Goal: Task Accomplishment & Management: Use online tool/utility

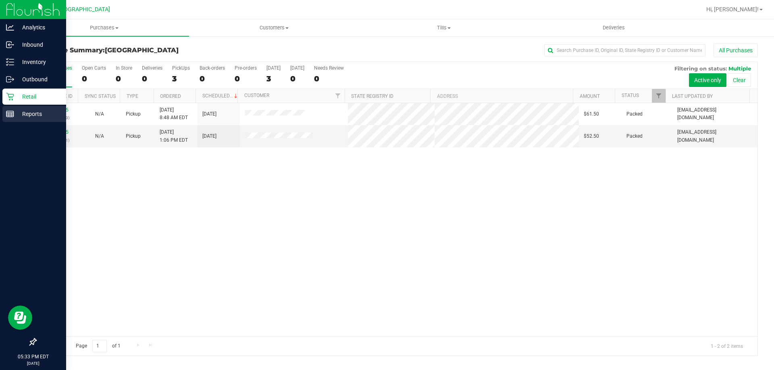
click at [20, 112] on p "Reports" at bounding box center [38, 114] width 48 height 10
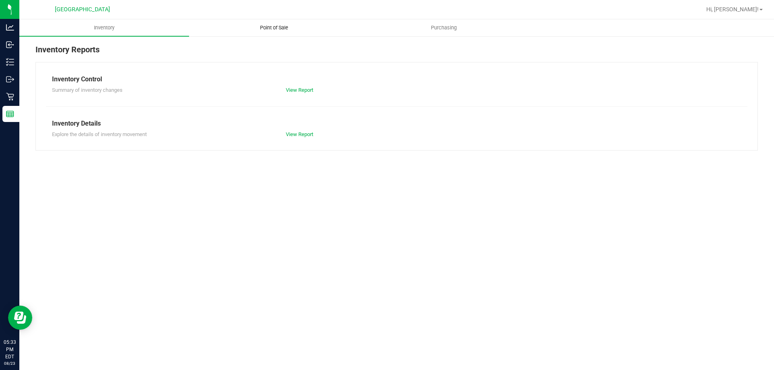
click at [276, 29] on span "Point of Sale" at bounding box center [274, 27] width 50 height 7
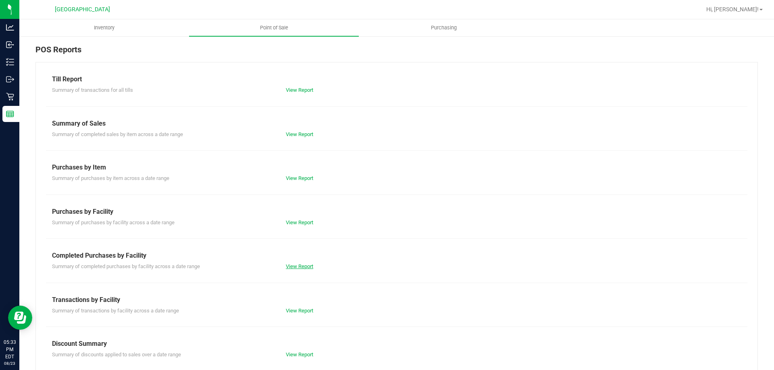
click at [299, 267] on link "View Report" at bounding box center [299, 267] width 27 height 6
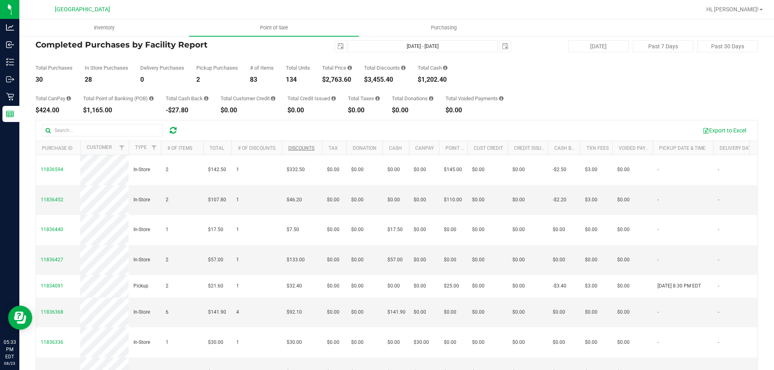
scroll to position [40, 0]
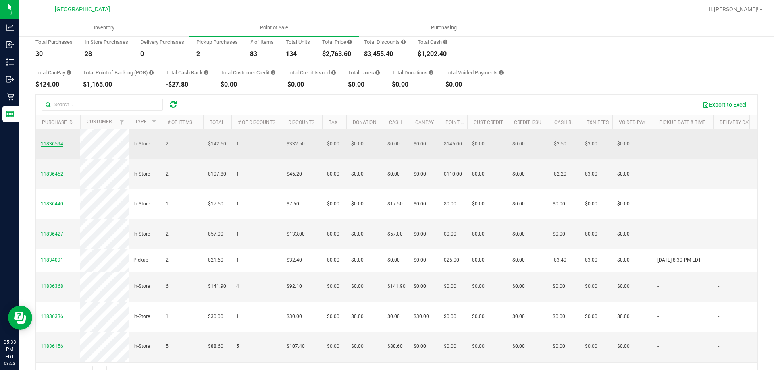
click at [54, 145] on span "11836594" at bounding box center [52, 144] width 23 height 6
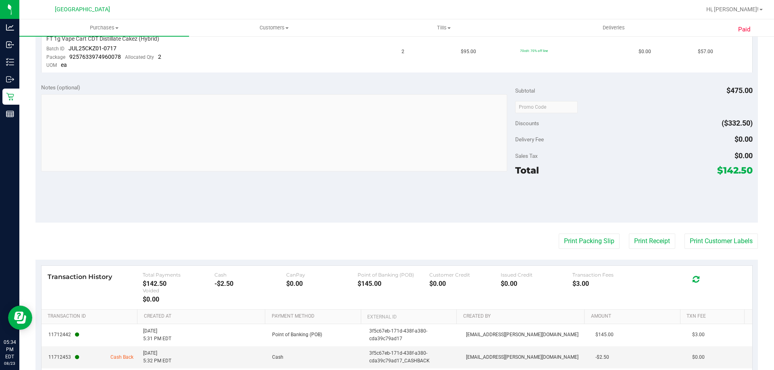
scroll to position [322, 0]
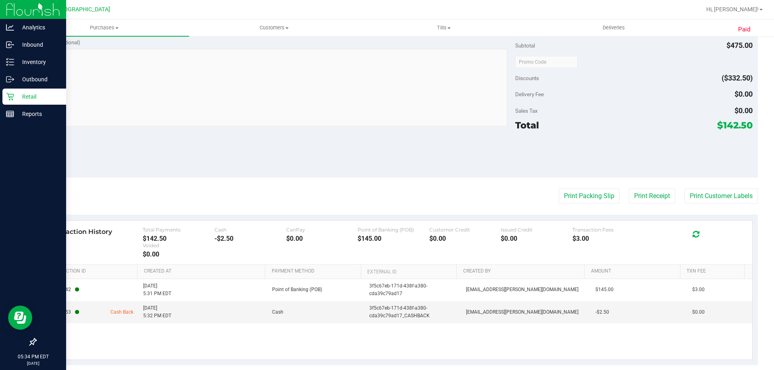
click at [15, 93] on p "Retail" at bounding box center [38, 97] width 48 height 10
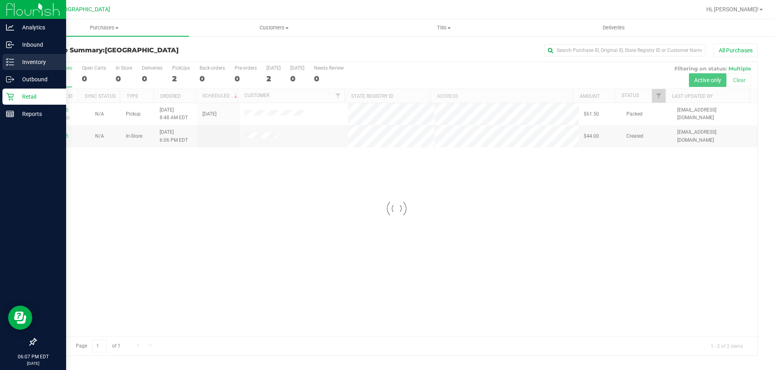
click at [10, 62] on line at bounding box center [11, 62] width 4 height 0
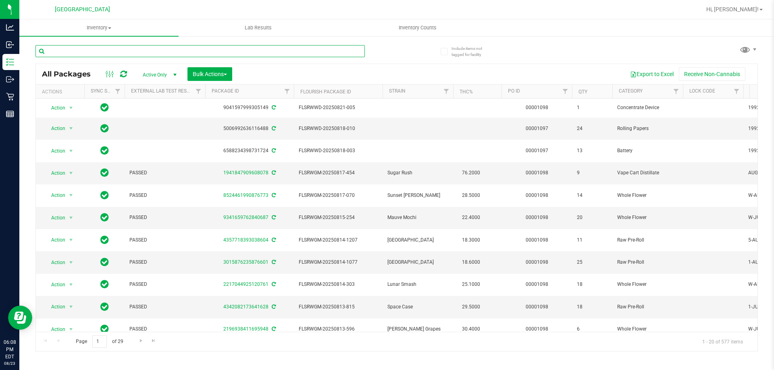
click at [102, 52] on input "text" at bounding box center [199, 51] width 329 height 12
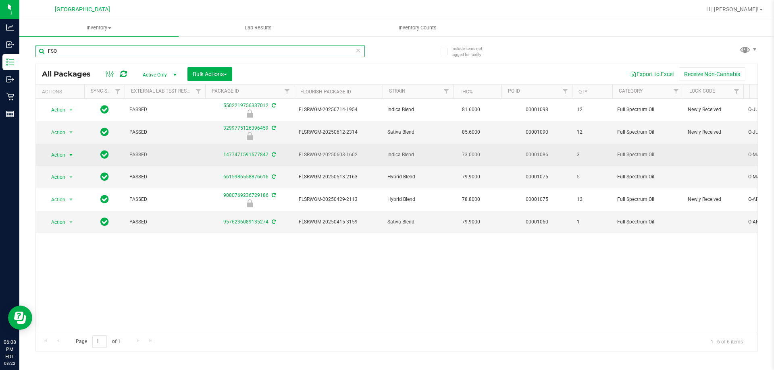
type input "FSO"
click at [69, 153] on span "select" at bounding box center [71, 155] width 6 height 6
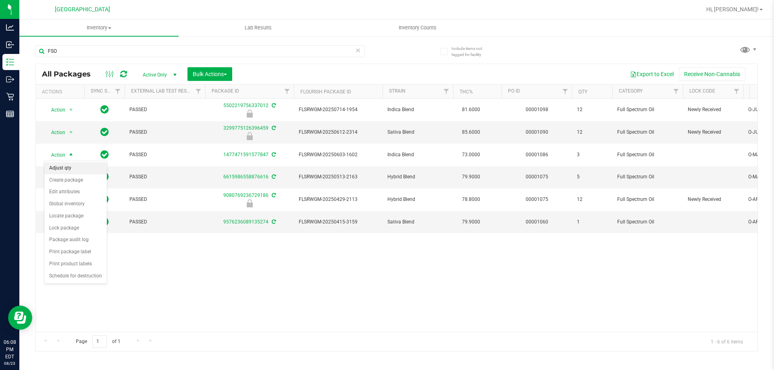
click at [83, 170] on li "Adjust qty" at bounding box center [75, 168] width 62 height 12
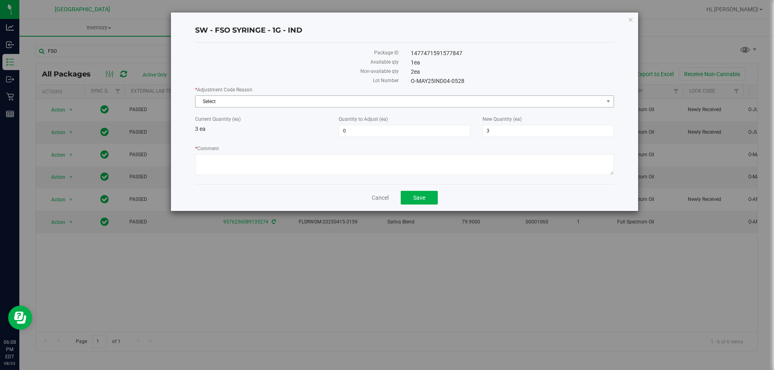
click at [255, 99] on span "Select" at bounding box center [399, 101] width 408 height 11
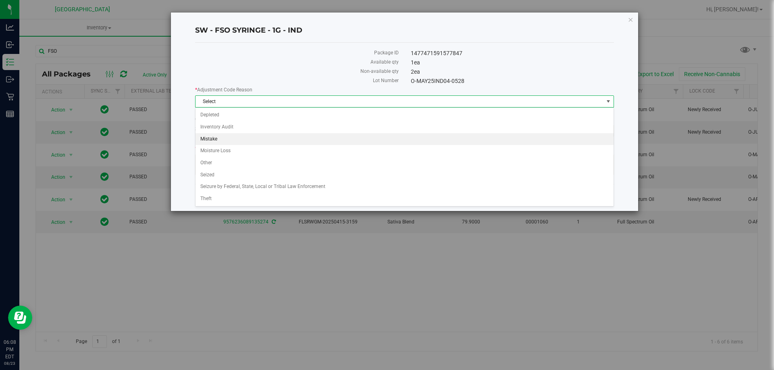
click at [224, 138] on li "Mistake" at bounding box center [404, 139] width 418 height 12
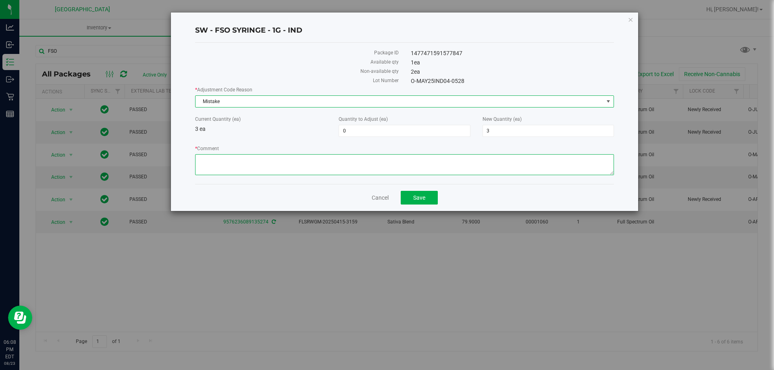
click at [251, 160] on textarea "* Comment" at bounding box center [404, 164] width 419 height 21
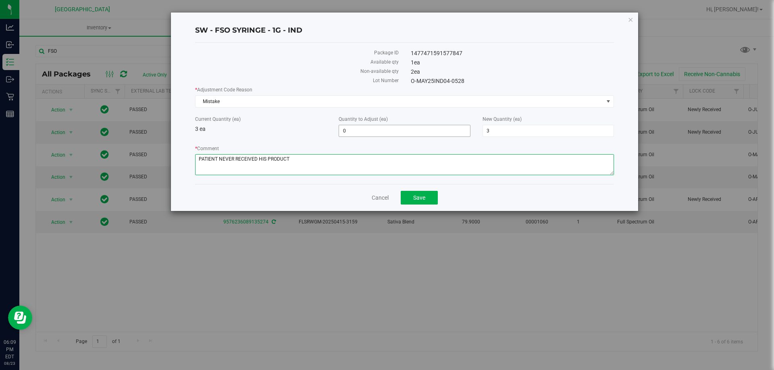
type textarea "PATIENT NEVER RECEIVED HIS PRODUCT"
click at [372, 132] on span "0 0" at bounding box center [404, 131] width 131 height 12
type input "2"
type input "5"
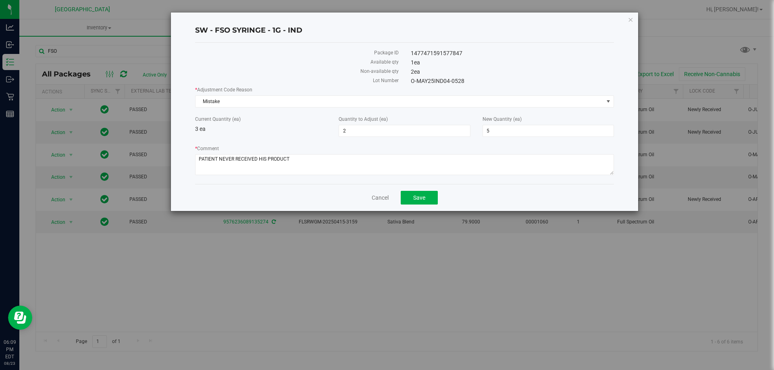
click at [377, 147] on label "* Comment" at bounding box center [404, 148] width 419 height 7
click at [377, 154] on textarea "* Comment" at bounding box center [404, 164] width 419 height 21
click at [421, 193] on button "Save" at bounding box center [419, 198] width 37 height 14
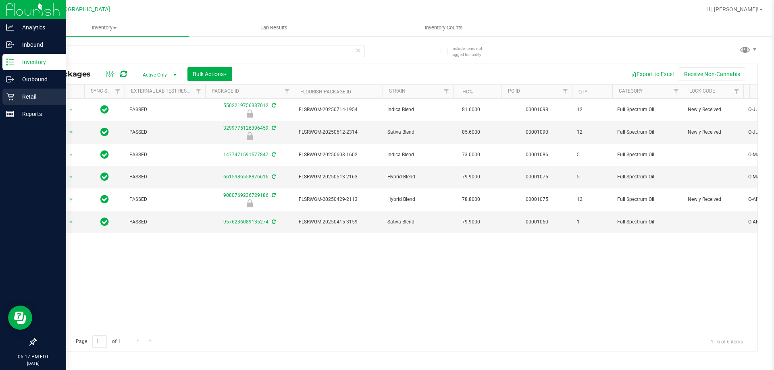
click at [36, 104] on div "Retail" at bounding box center [34, 97] width 64 height 16
